Goal: Entertainment & Leisure: Consume media (video, audio)

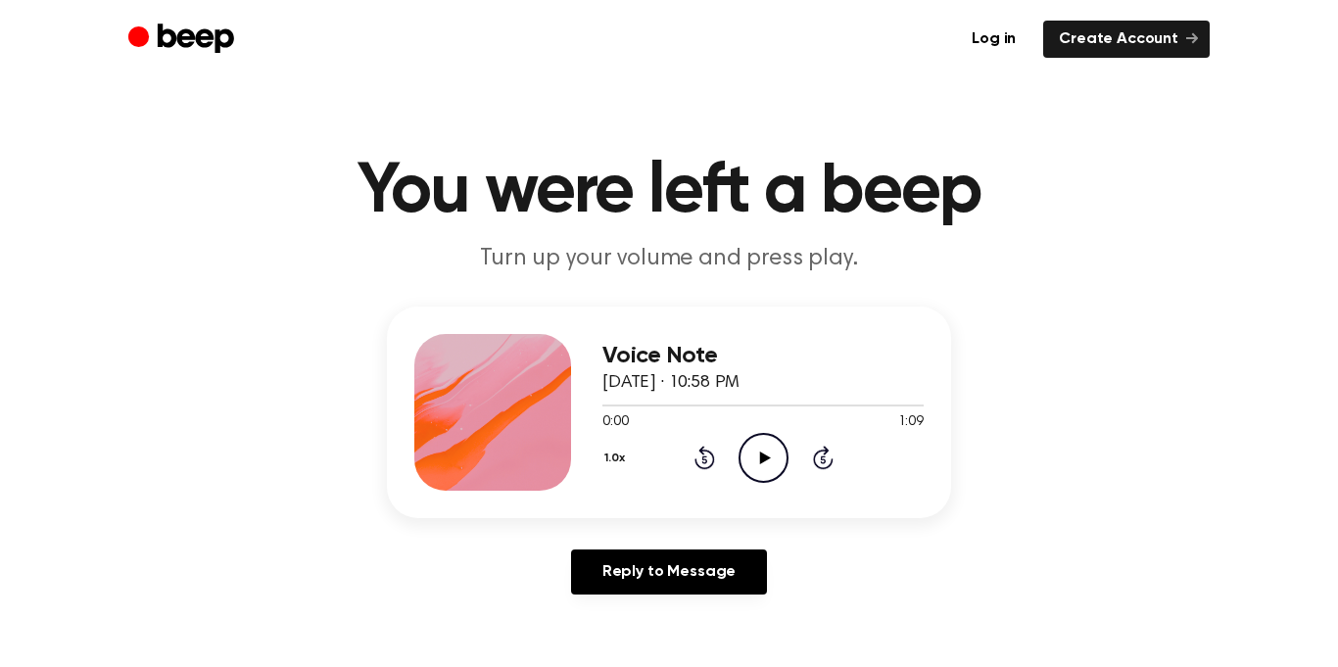
click at [785, 463] on circle at bounding box center [763, 458] width 48 height 48
click at [770, 463] on icon "Play Audio" at bounding box center [763, 458] width 50 height 50
click at [769, 448] on icon "Play Audio" at bounding box center [763, 458] width 50 height 50
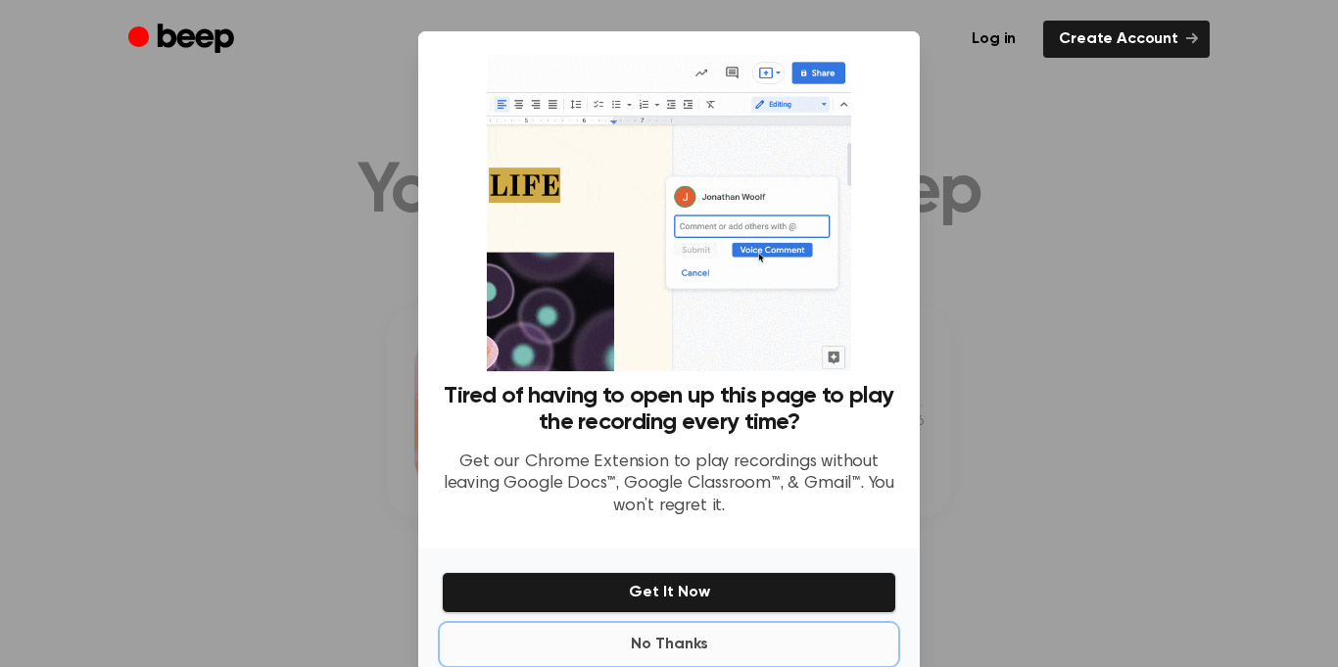
click at [704, 637] on button "No Thanks" at bounding box center [669, 644] width 454 height 39
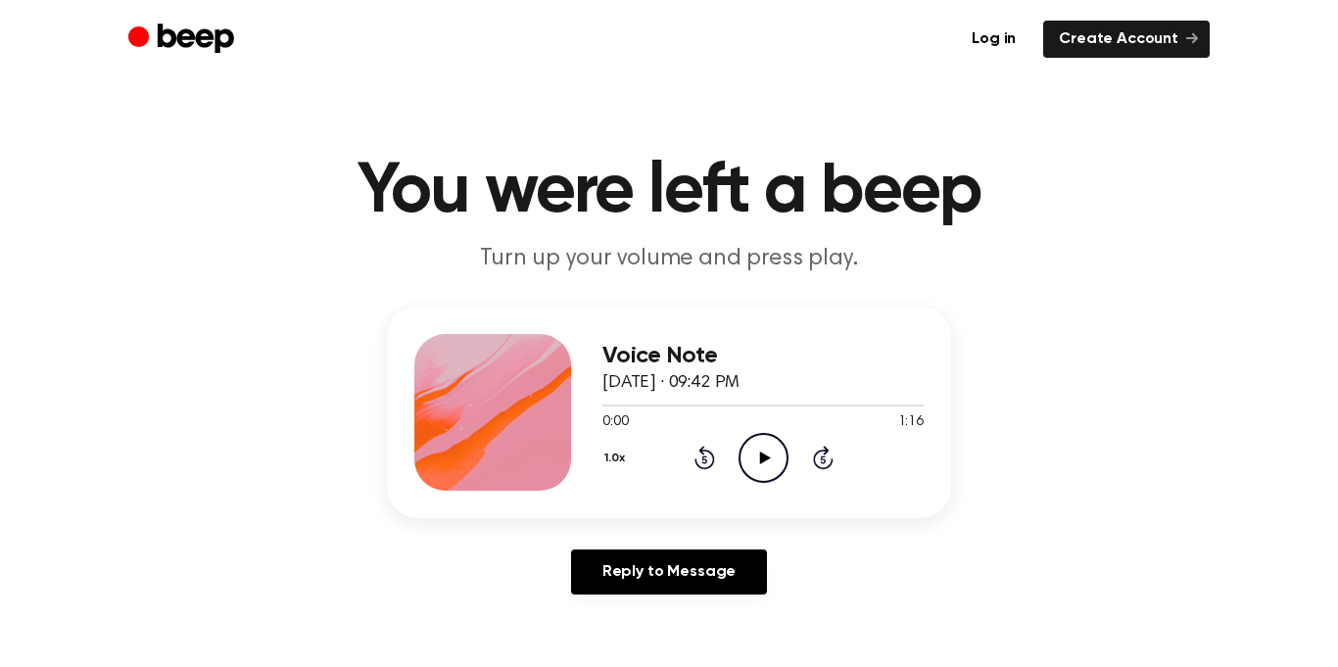
click at [757, 462] on icon "Play Audio" at bounding box center [763, 458] width 50 height 50
click at [760, 446] on icon "Play Audio" at bounding box center [763, 458] width 50 height 50
click at [779, 443] on icon "Play Audio" at bounding box center [763, 458] width 50 height 50
click at [693, 465] on icon "Rewind 5 seconds" at bounding box center [704, 457] width 22 height 25
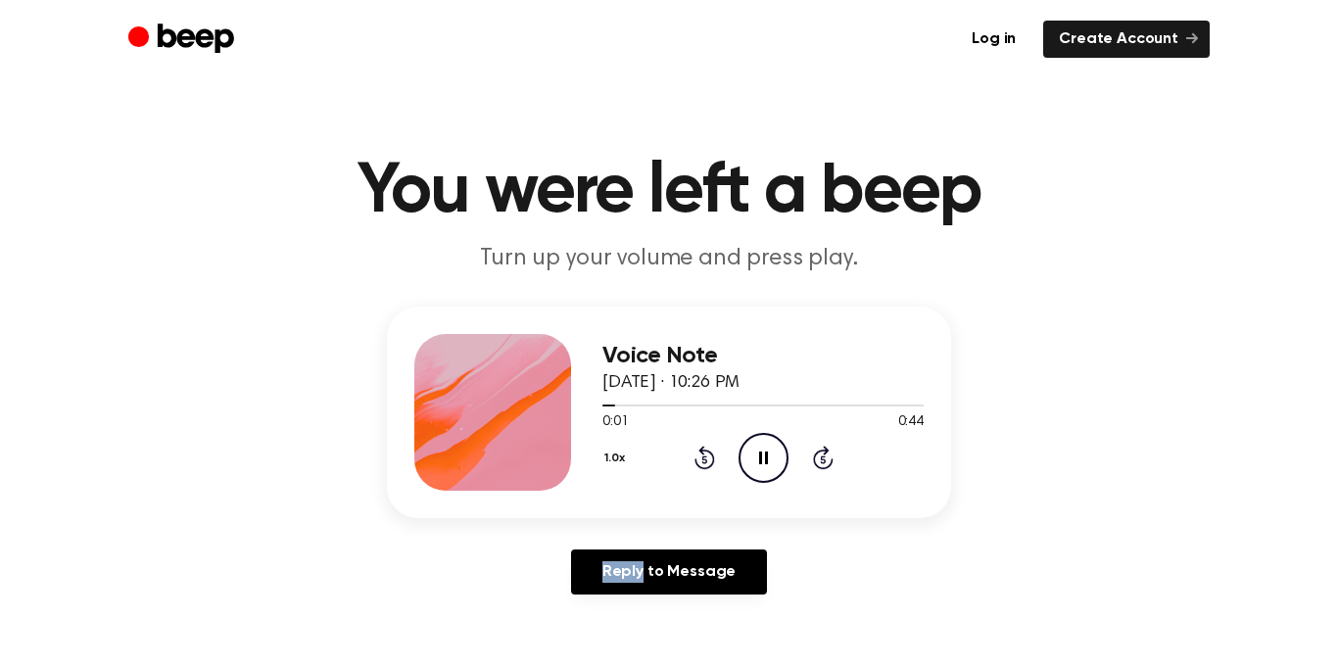
click at [693, 465] on icon "Rewind 5 seconds" at bounding box center [704, 457] width 22 height 25
